Goal: Task Accomplishment & Management: Use online tool/utility

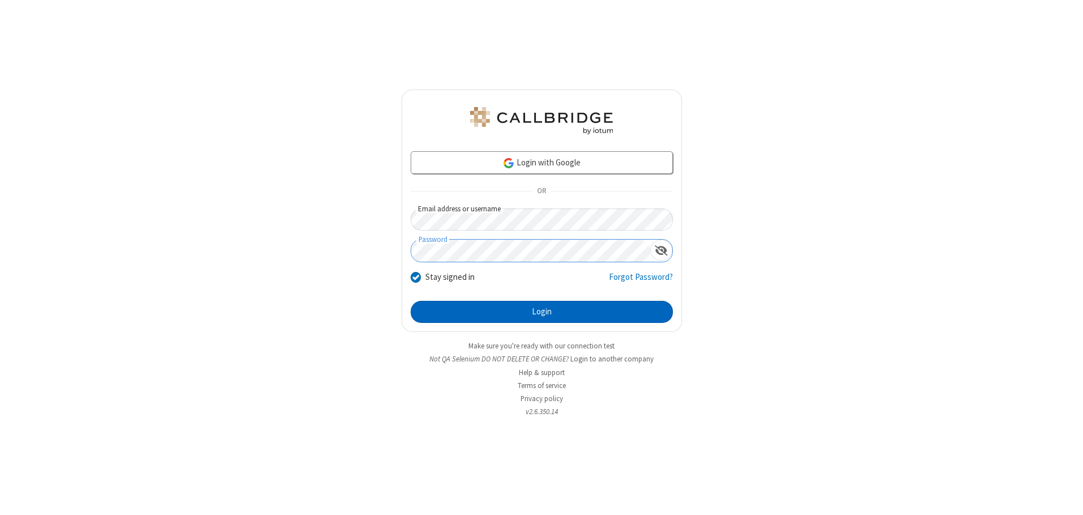
click at [541, 311] on button "Login" at bounding box center [542, 312] width 262 height 23
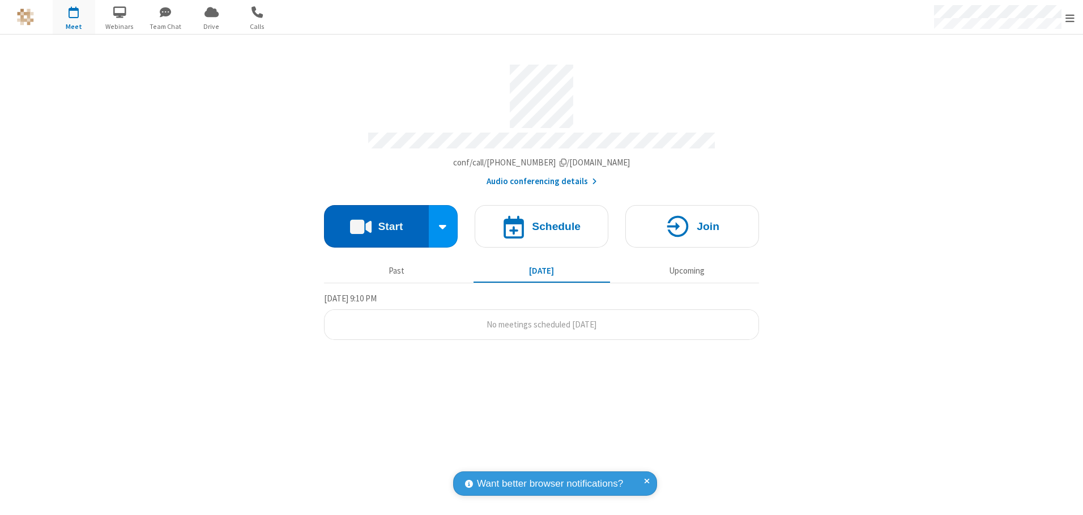
click at [376, 222] on button "Start" at bounding box center [376, 226] width 105 height 42
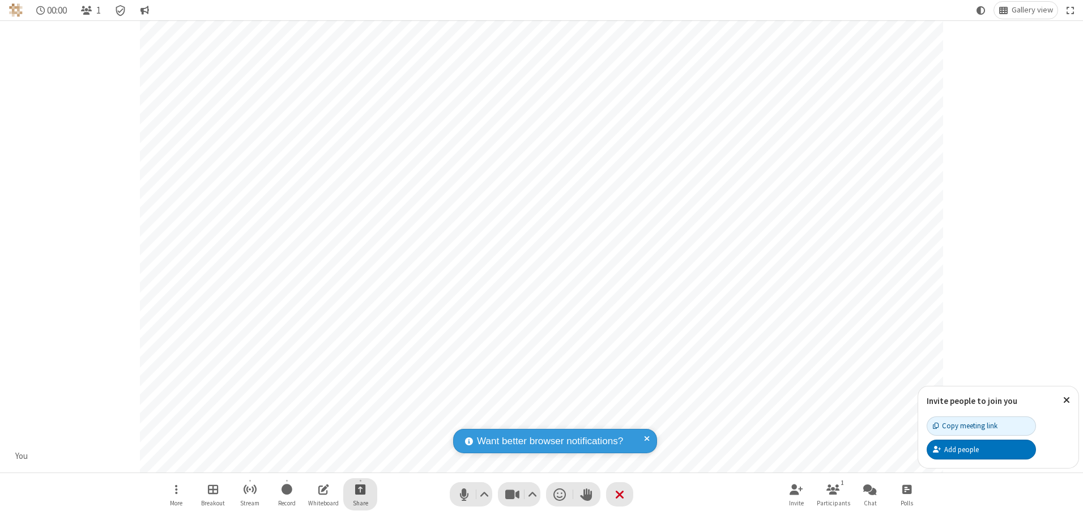
click at [360, 489] on span "Start sharing" at bounding box center [360, 489] width 11 height 14
click at [360, 420] on span "Share additional camera" at bounding box center [367, 422] width 84 height 10
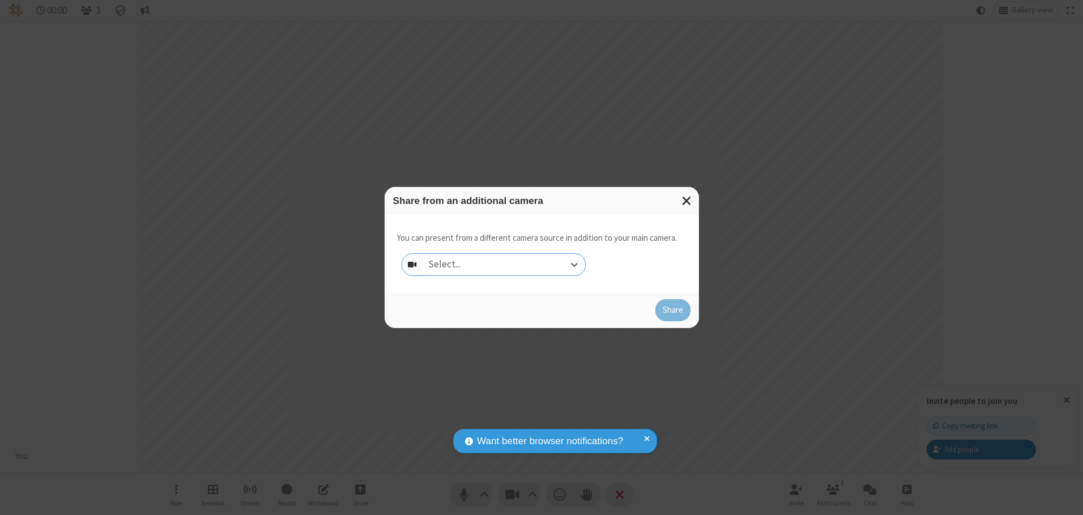
click at [503, 264] on div "Select..." at bounding box center [503, 265] width 163 height 22
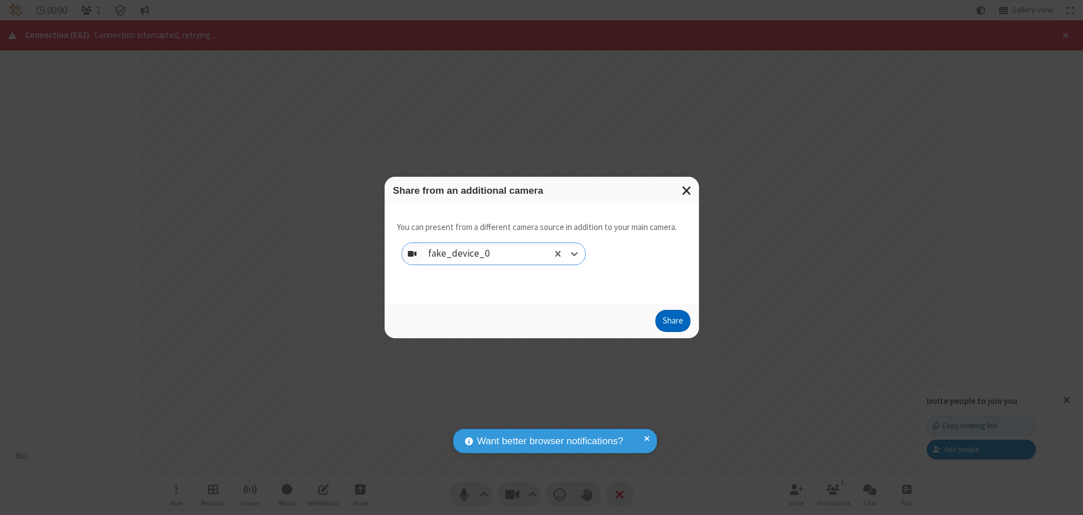
click at [672, 323] on button "Share" at bounding box center [672, 321] width 35 height 23
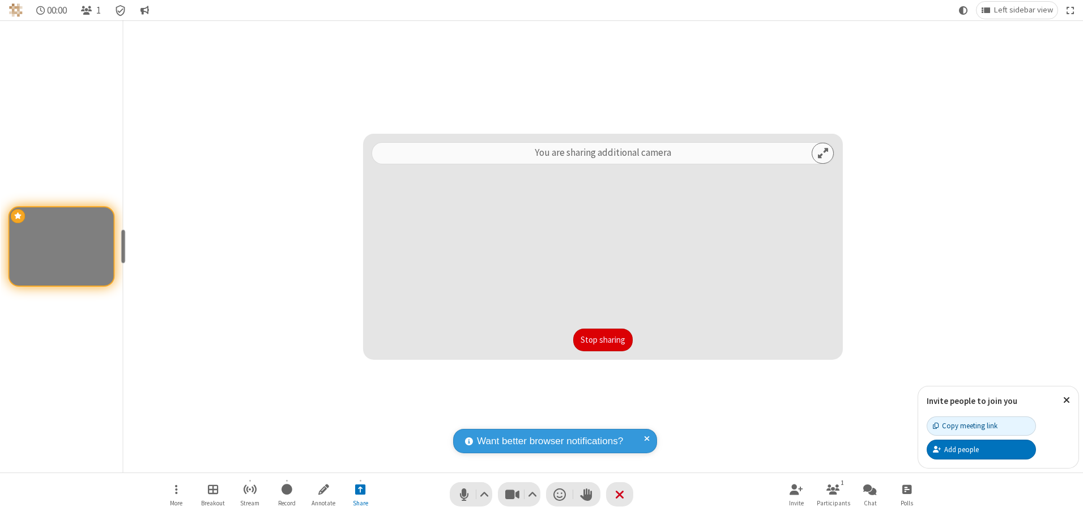
click at [603, 339] on button "Stop sharing" at bounding box center [602, 339] width 59 height 23
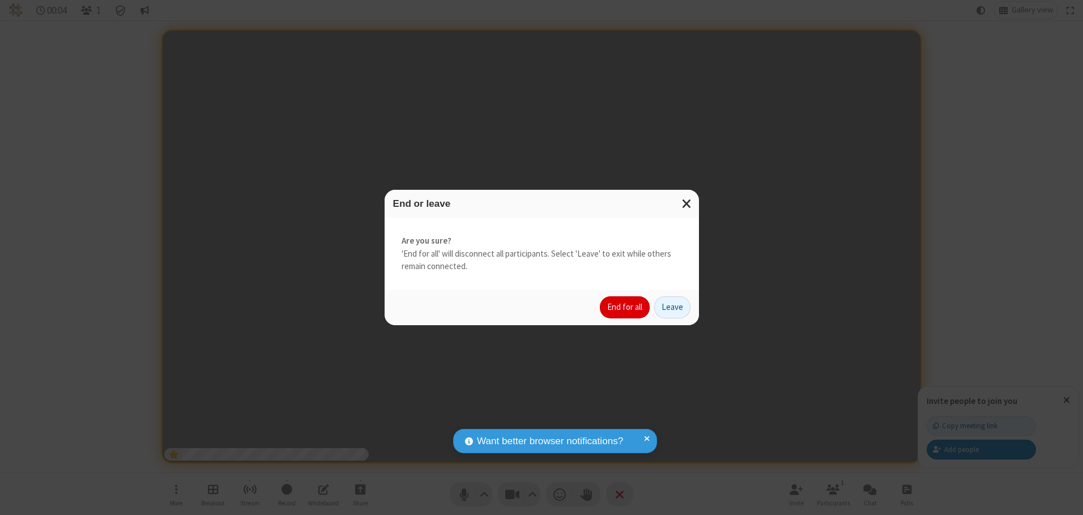
click at [625, 307] on button "End for all" at bounding box center [625, 307] width 50 height 23
